Goal: Task Accomplishment & Management: Complete application form

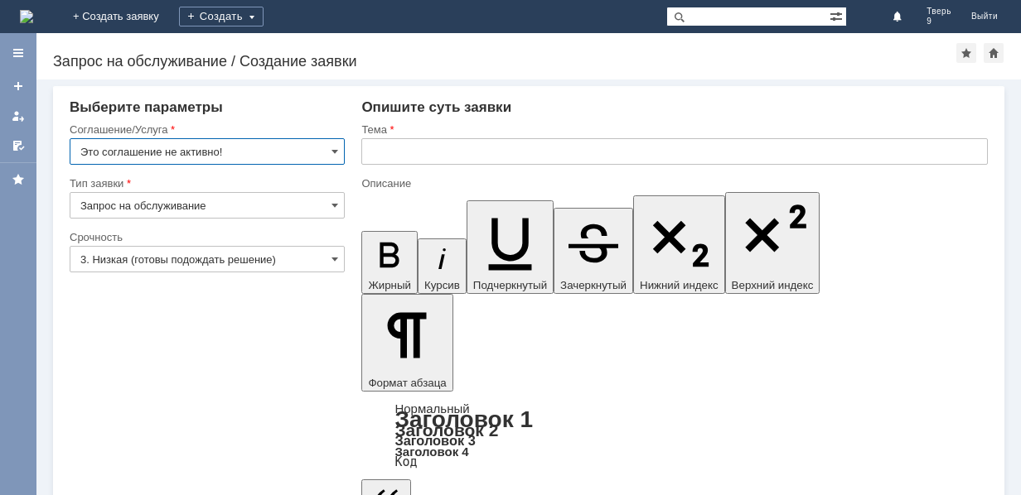
click at [239, 149] on input "Это соглашение не активно!" at bounding box center [207, 151] width 275 height 27
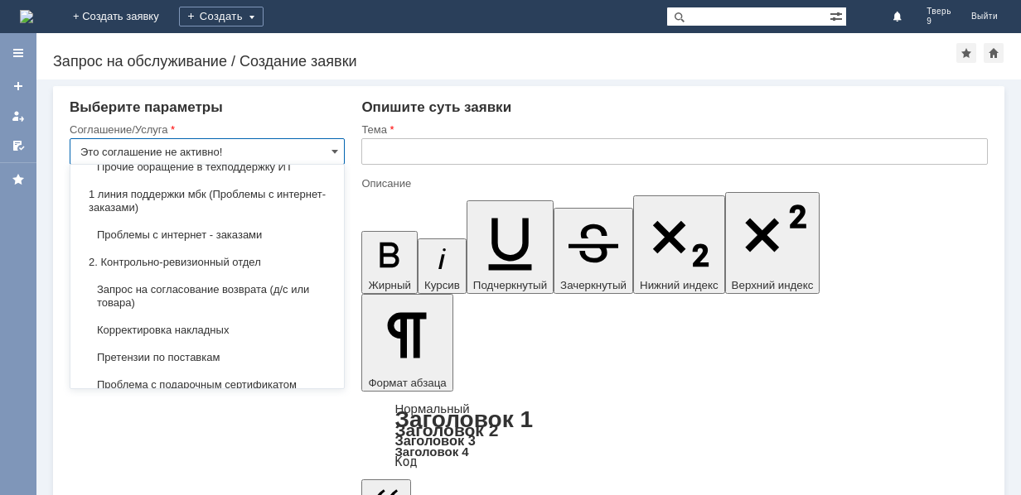
scroll to position [166, 0]
click at [211, 362] on span "Претензии по поставкам" at bounding box center [206, 356] width 253 height 13
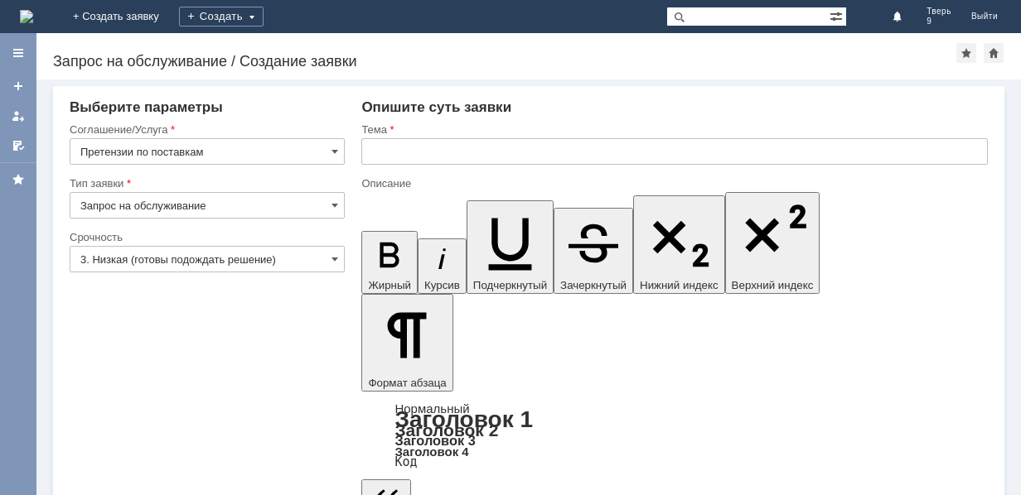
type input "Претензии по поставкам"
click at [287, 264] on input "3. Низкая (готовы подождать решение)" at bounding box center [207, 259] width 275 height 27
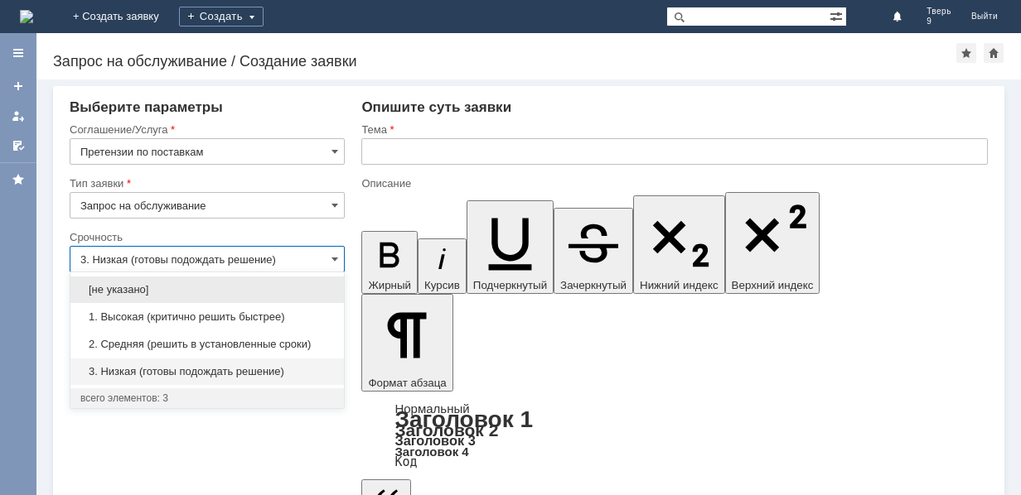
click at [258, 345] on span "2. Средняя (решить в установленные сроки)" at bounding box center [206, 344] width 253 height 13
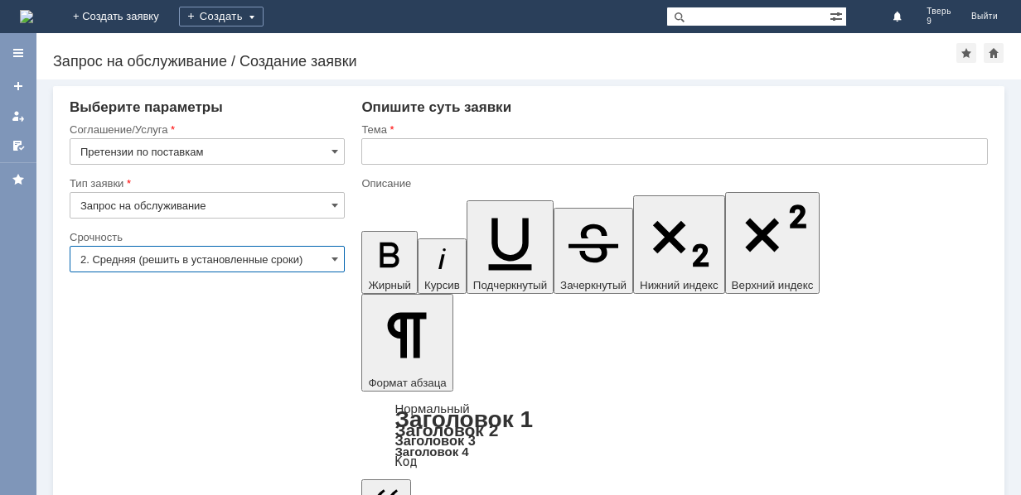
type input "2. Средняя (решить в установленные сроки)"
click at [455, 154] on input "text" at bounding box center [674, 151] width 626 height 27
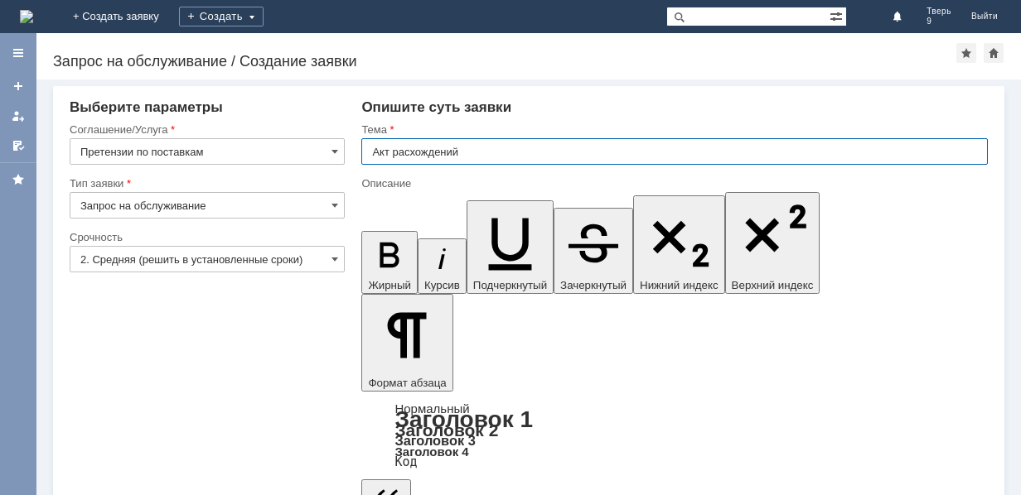
type input "Акт расхождений"
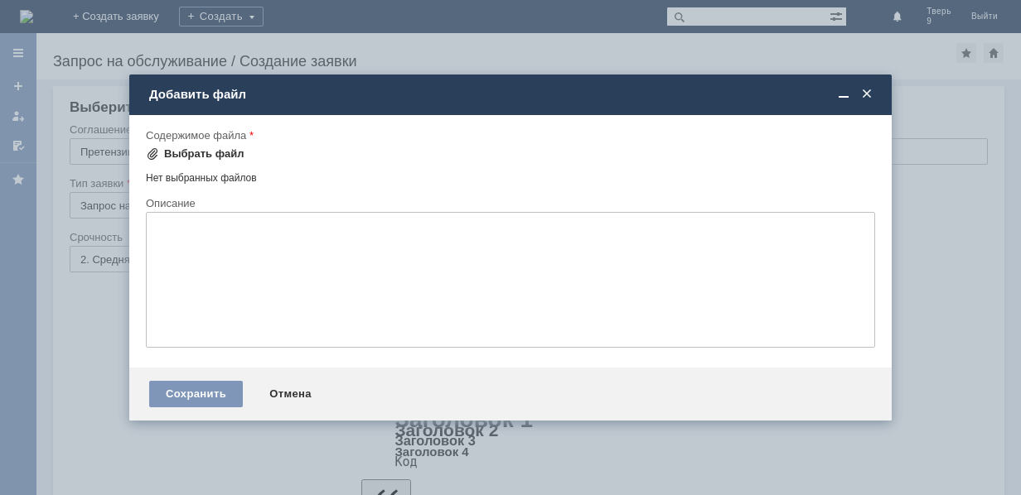
click at [218, 155] on div "Выбрать файл" at bounding box center [204, 153] width 80 height 13
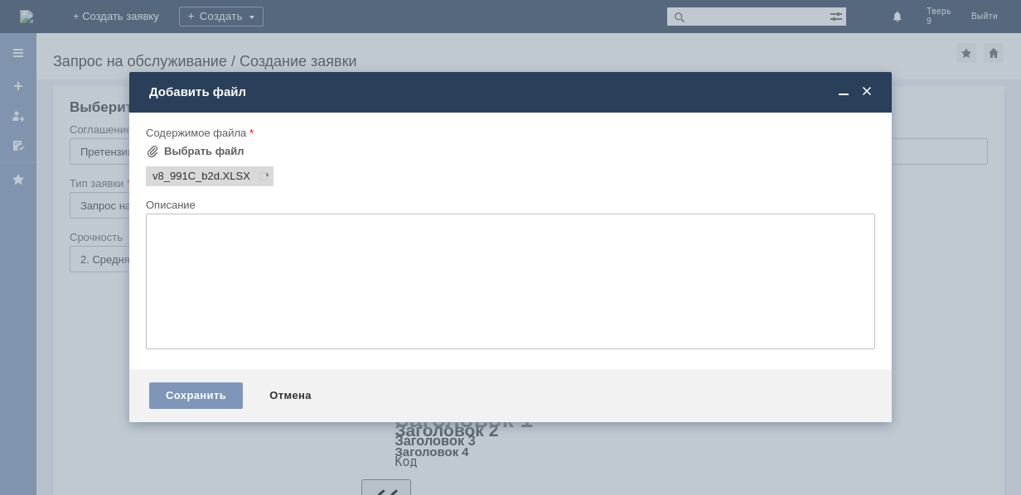
scroll to position [0, 0]
click at [210, 391] on div "Сохранить" at bounding box center [196, 396] width 94 height 27
